Goal: Navigation & Orientation: Find specific page/section

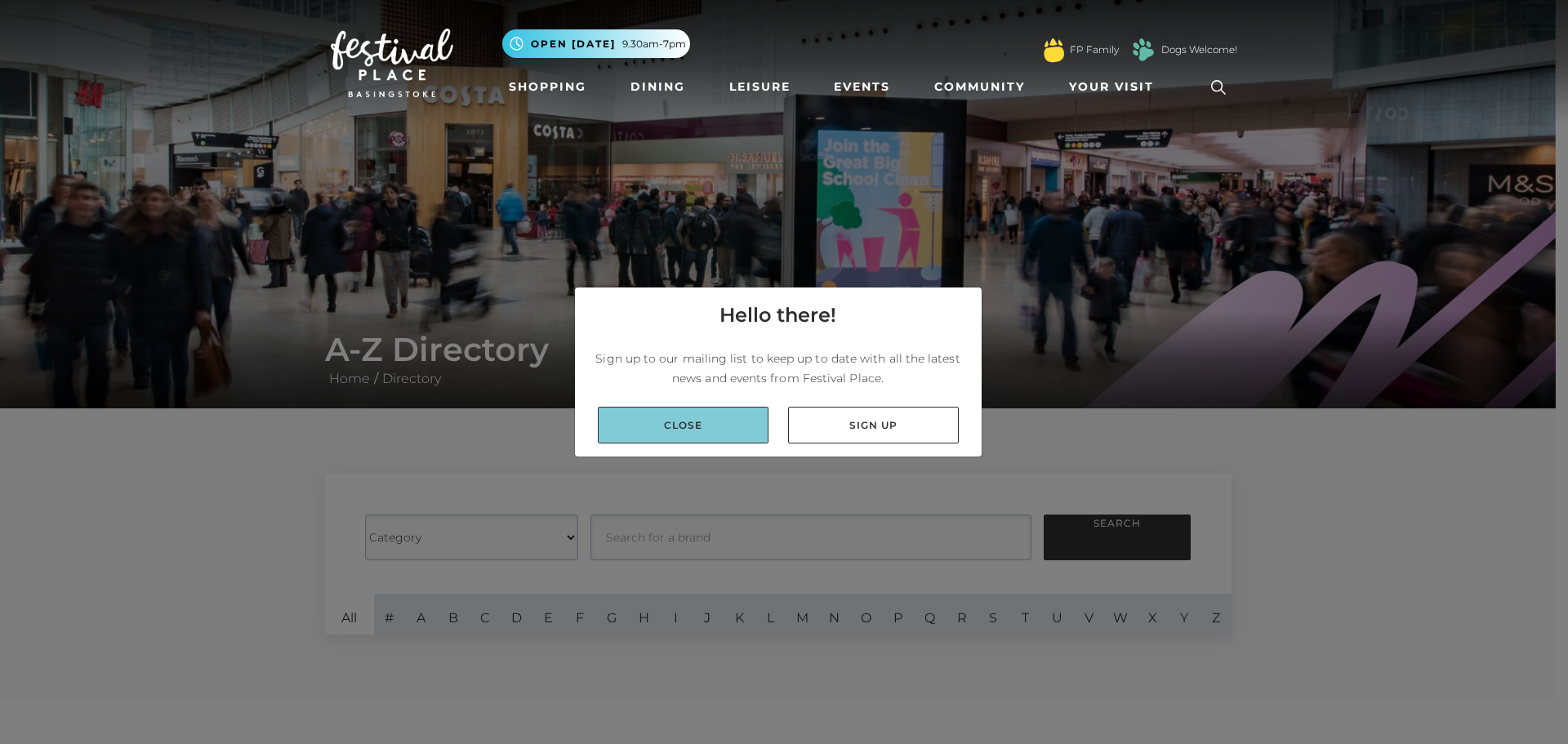
click at [700, 434] on link "Close" at bounding box center [683, 424] width 171 height 37
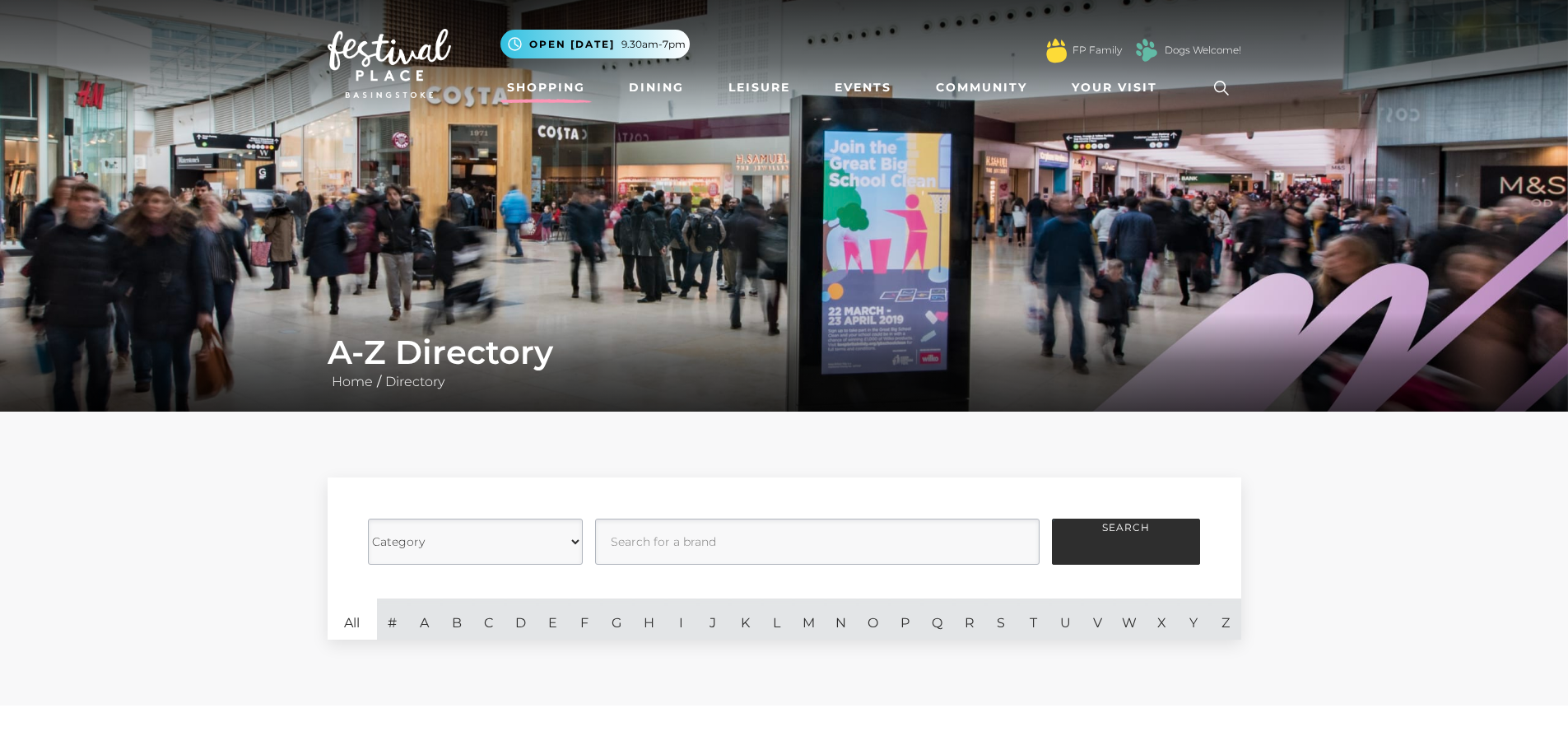
click at [546, 85] on link "Shopping" at bounding box center [546, 88] width 91 height 31
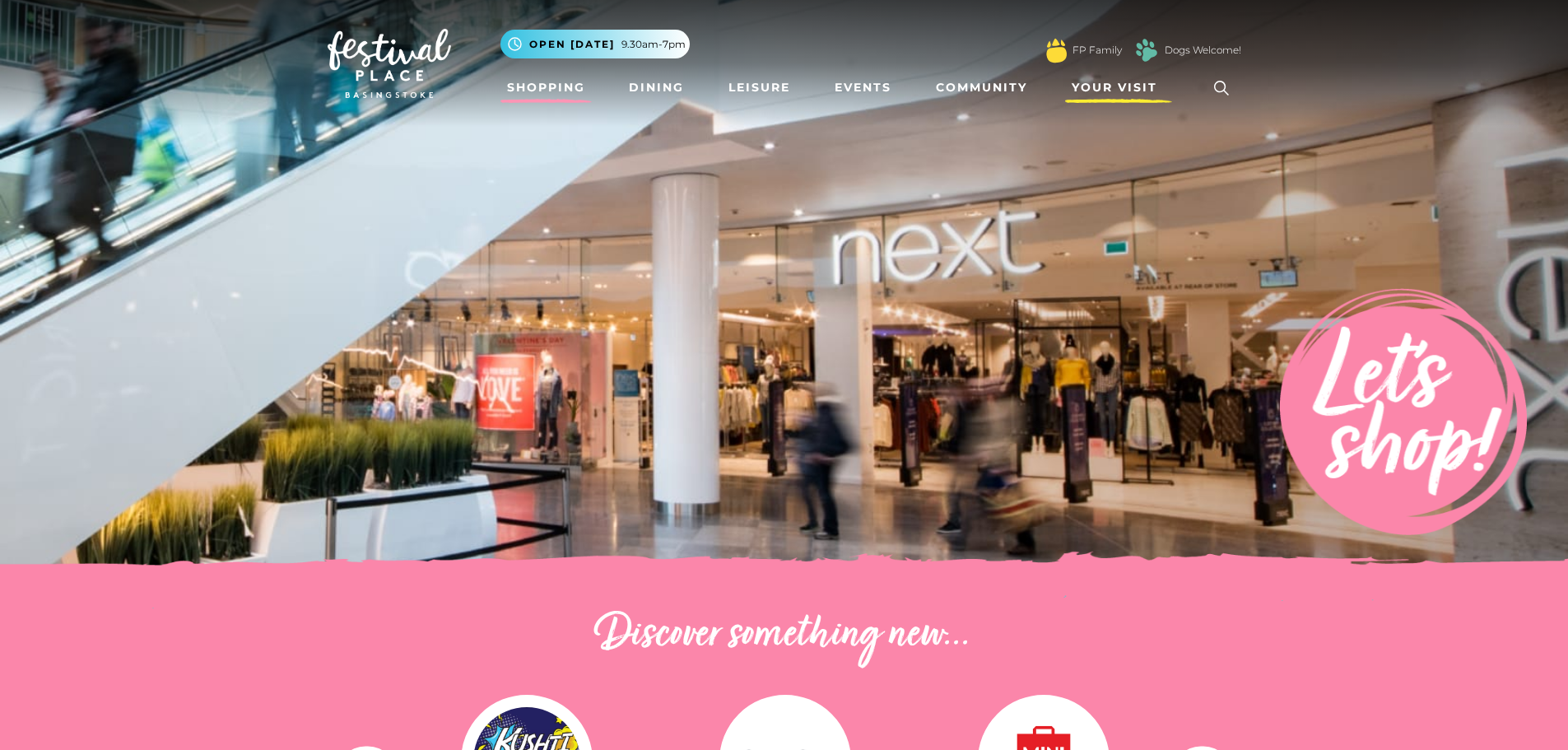
click at [1132, 79] on link "Your Visit" at bounding box center [1118, 88] width 107 height 31
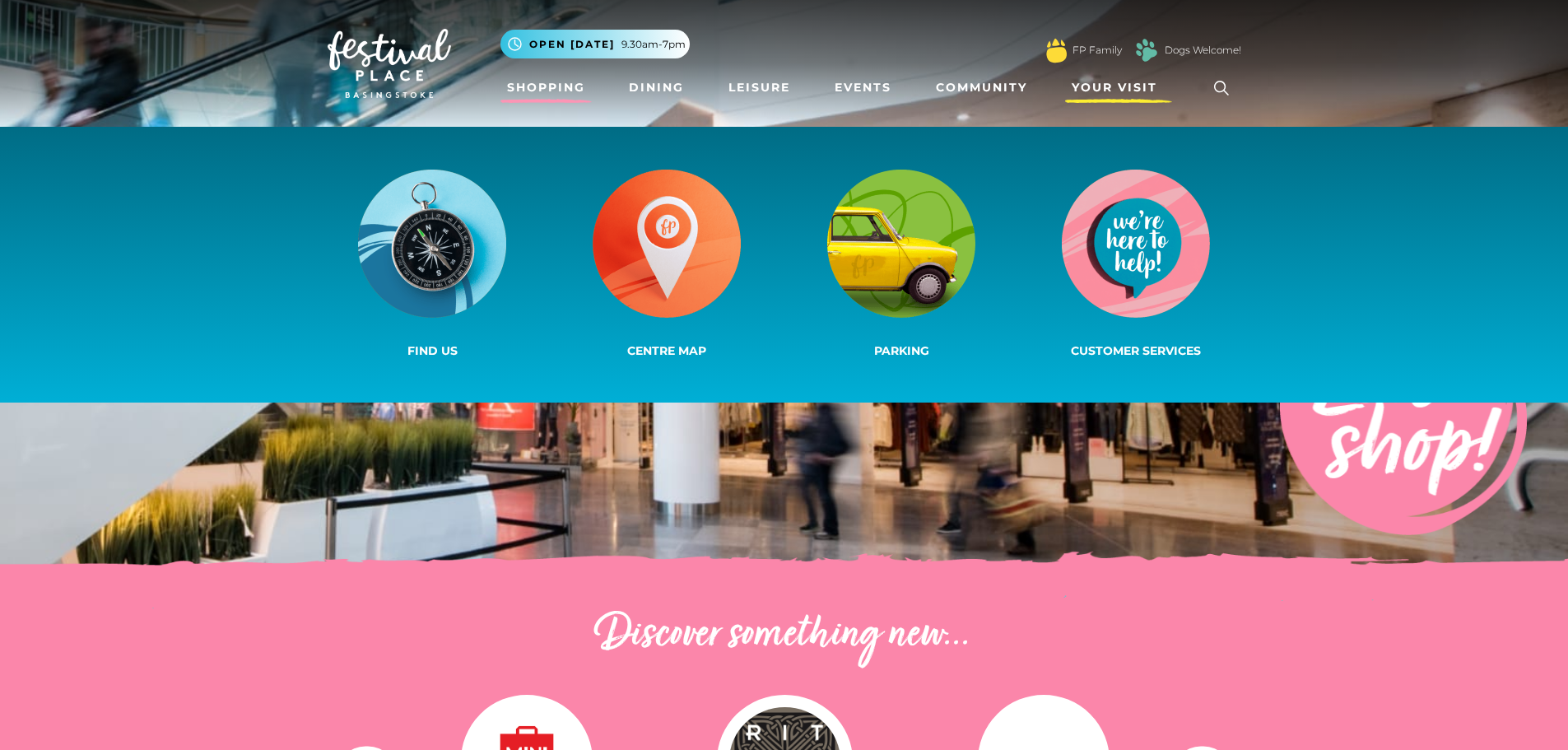
click at [1121, 85] on span "Your Visit" at bounding box center [1114, 88] width 86 height 17
click at [671, 226] on img at bounding box center [667, 244] width 148 height 148
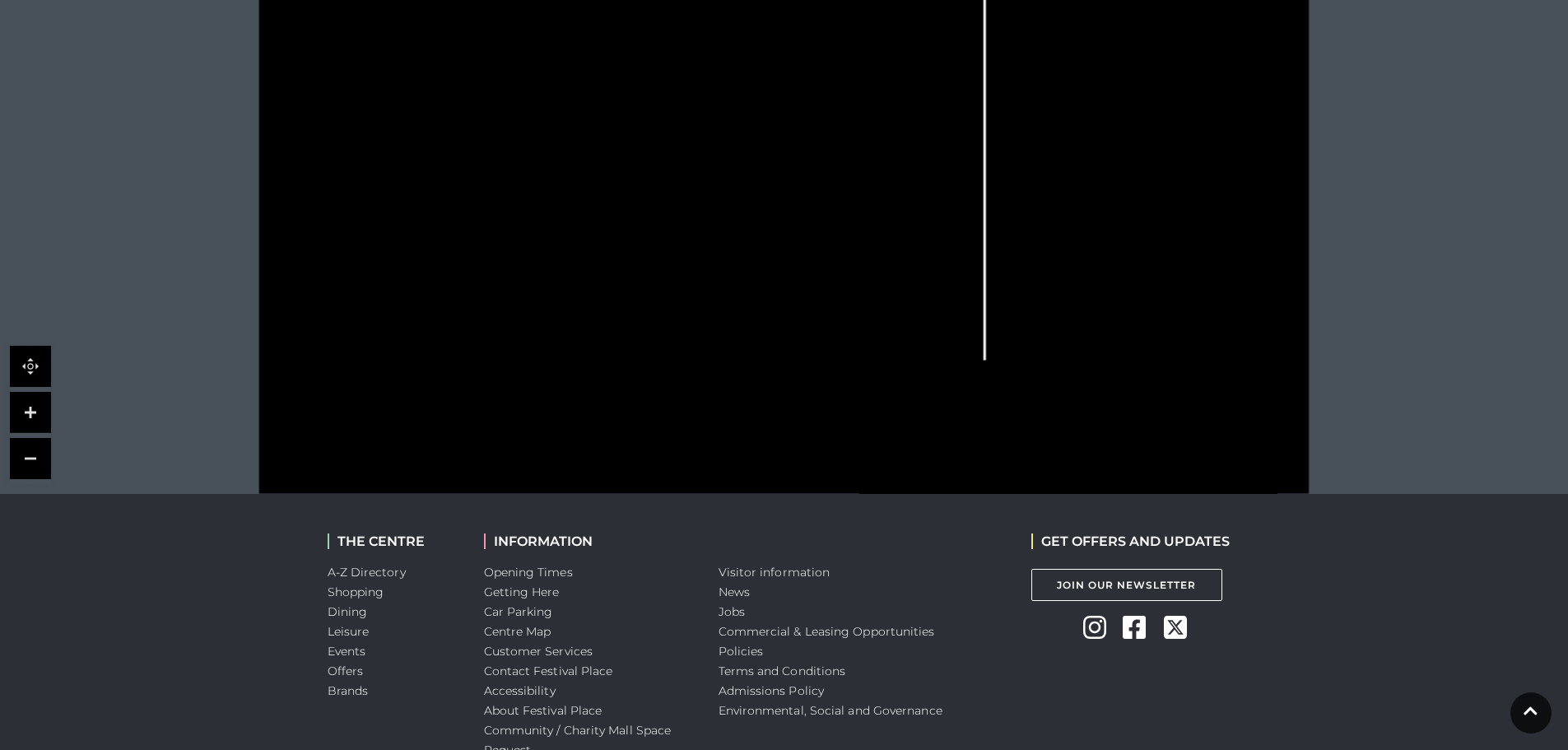
scroll to position [762, 0]
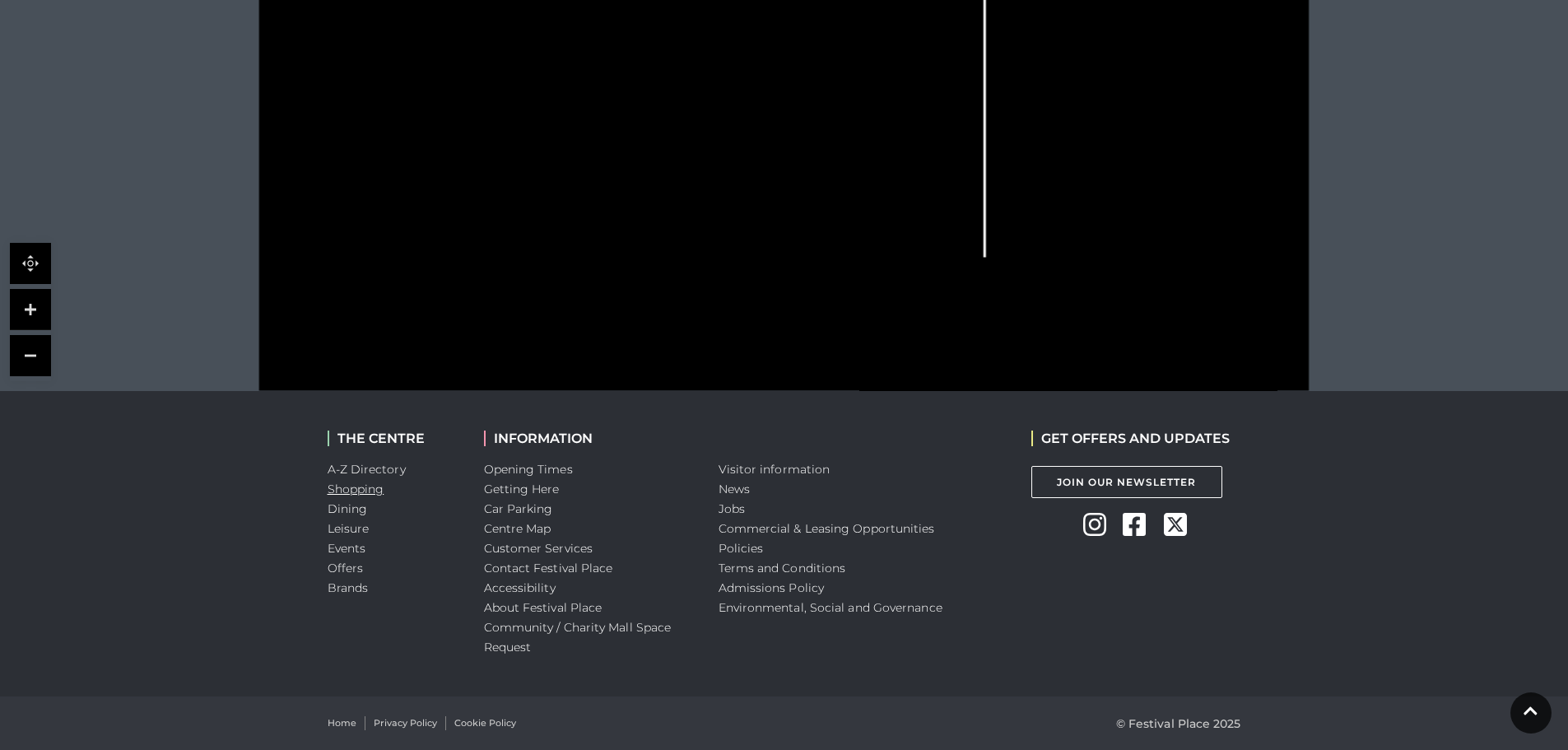
click at [361, 482] on link "Shopping" at bounding box center [356, 489] width 57 height 14
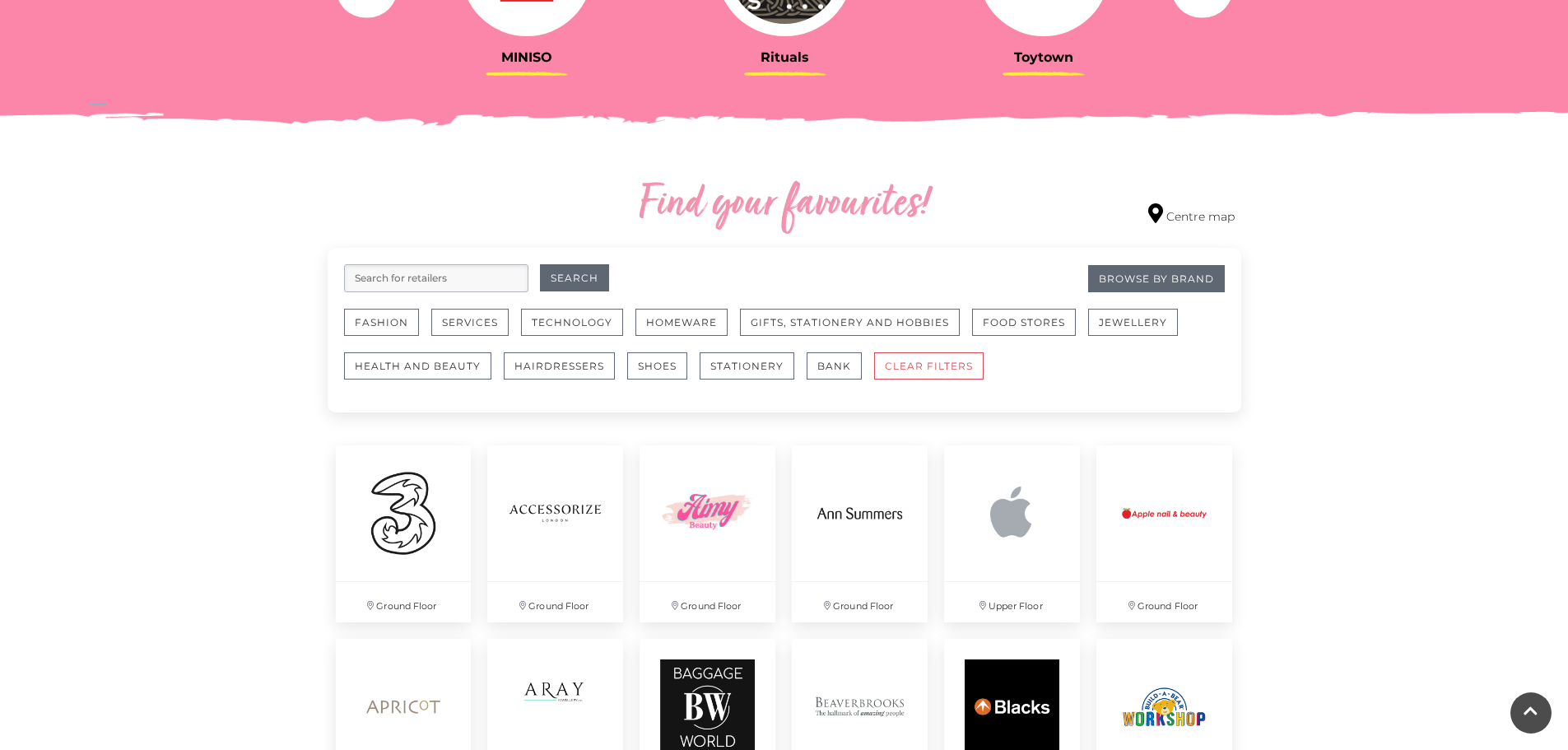
scroll to position [823, 0]
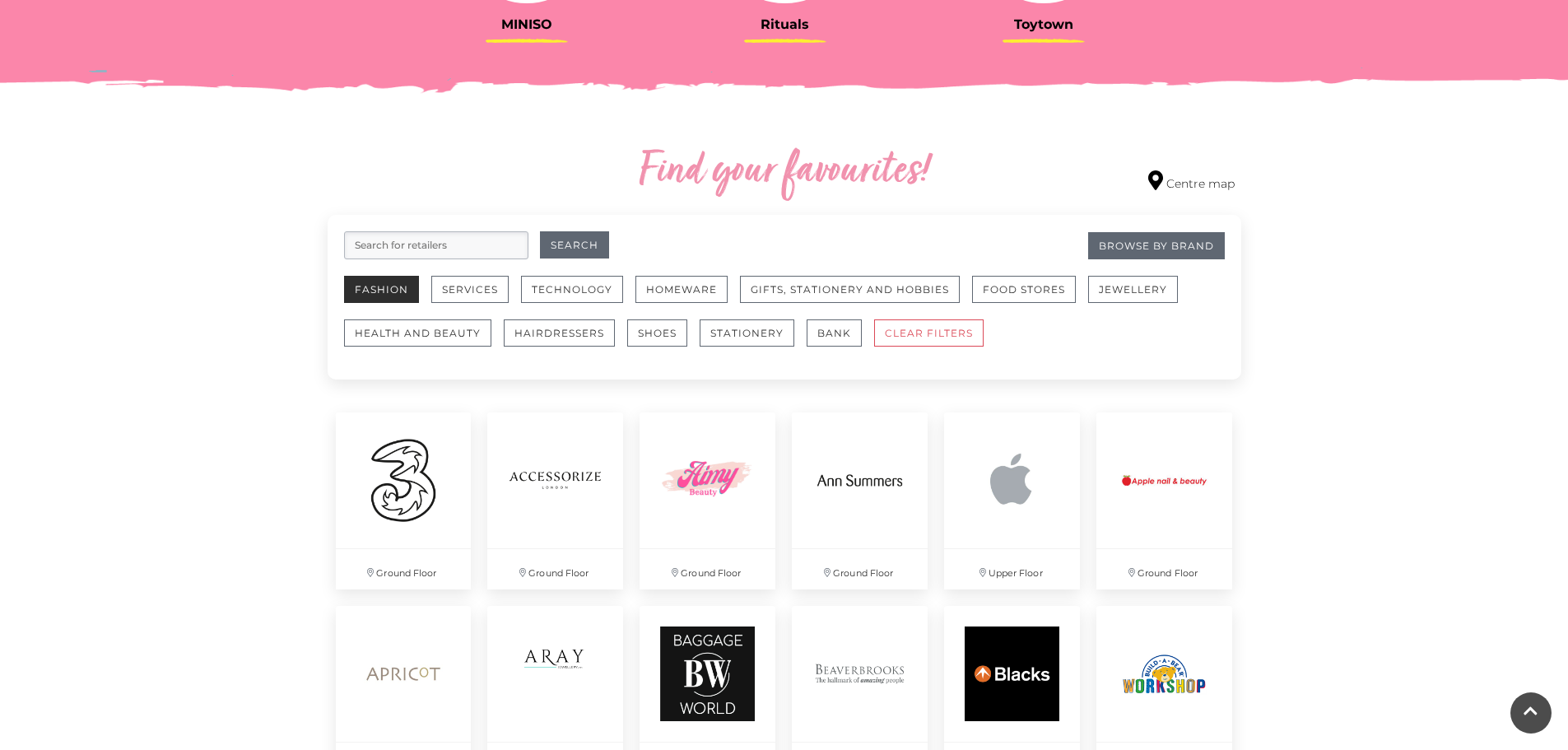
click at [372, 295] on button "Fashion" at bounding box center [381, 290] width 75 height 27
